Goal: Task Accomplishment & Management: Use online tool/utility

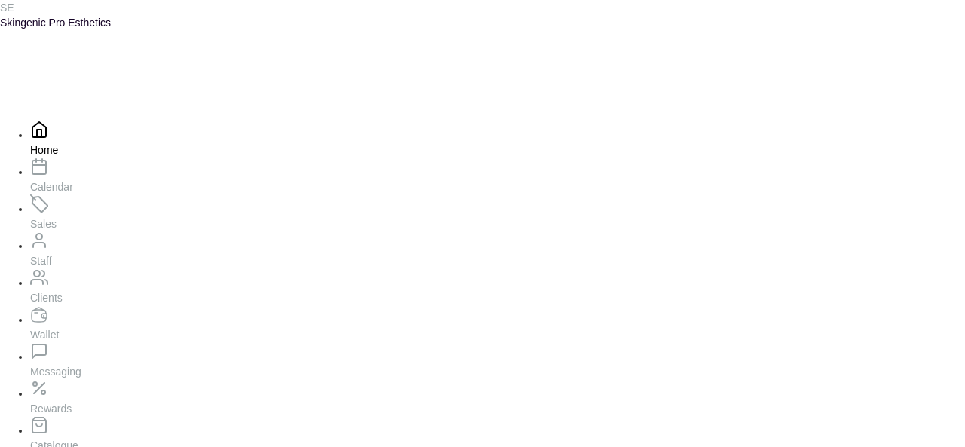
scroll to position [241, 0]
click at [133, 176] on link "Calendar" at bounding box center [128, 180] width 196 height 29
